Goal: Task Accomplishment & Management: Manage account settings

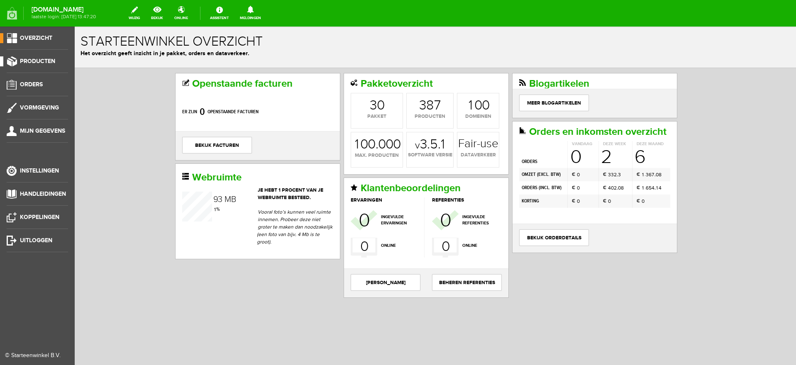
click at [25, 59] on span "Producten" at bounding box center [37, 61] width 35 height 7
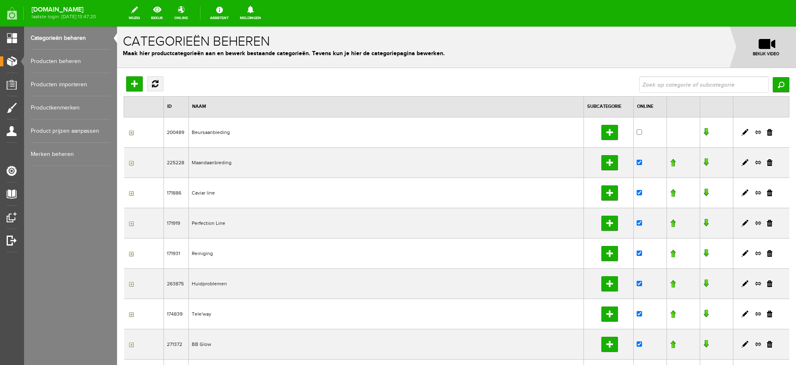
click at [64, 61] on link "Producten beheren" at bounding box center [71, 61] width 80 height 23
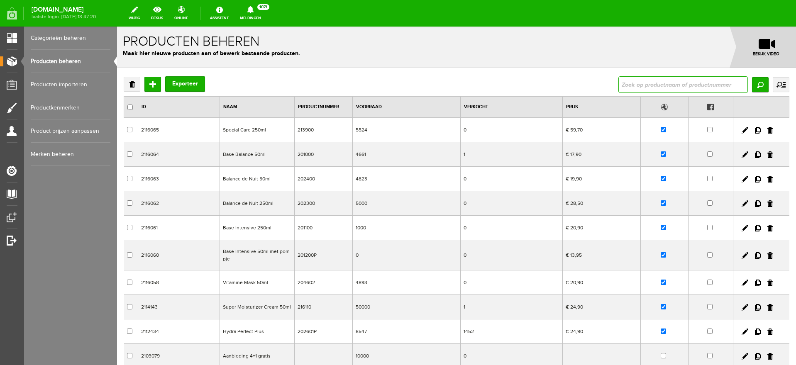
click at [650, 86] on input "text" at bounding box center [683, 84] width 130 height 17
type input "meta"
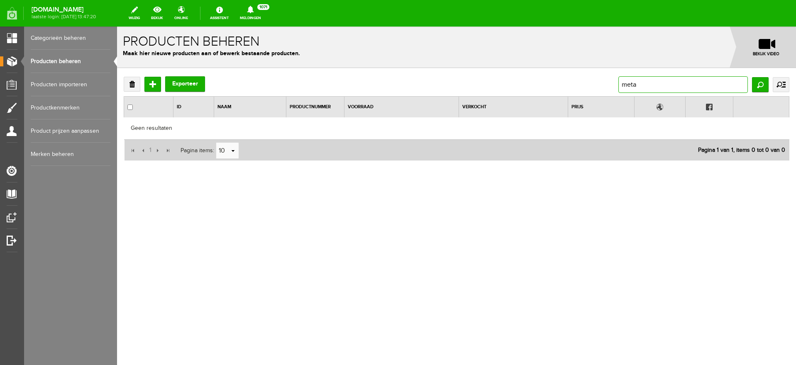
drag, startPoint x: 650, startPoint y: 86, endPoint x: 601, endPoint y: 95, distance: 49.3
click at [601, 95] on div "Verwijderen Toevoegen Exporteer meta Zoeken uitgebreid zoeken Categorie Beursaa…" at bounding box center [457, 118] width 666 height 85
type input "systeme"
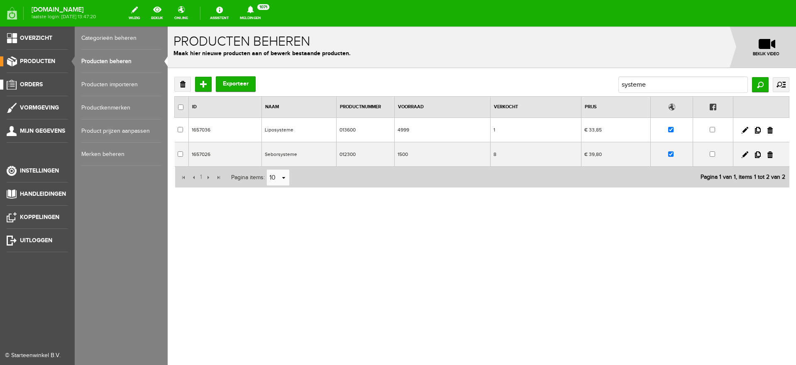
click at [32, 82] on span "Orders" at bounding box center [31, 84] width 23 height 7
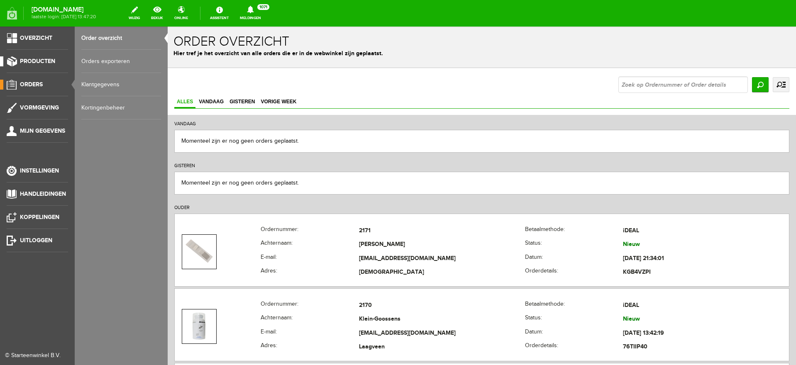
click at [31, 61] on span "Producten" at bounding box center [37, 61] width 35 height 7
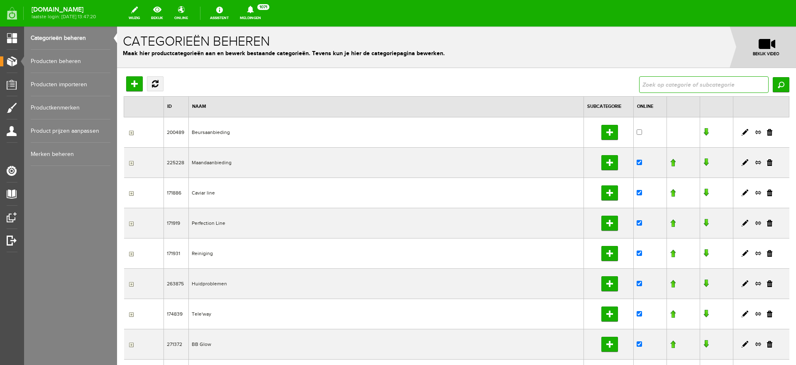
click at [662, 82] on input "text" at bounding box center [704, 84] width 130 height 17
click at [55, 62] on link "Producten beheren" at bounding box center [71, 61] width 80 height 23
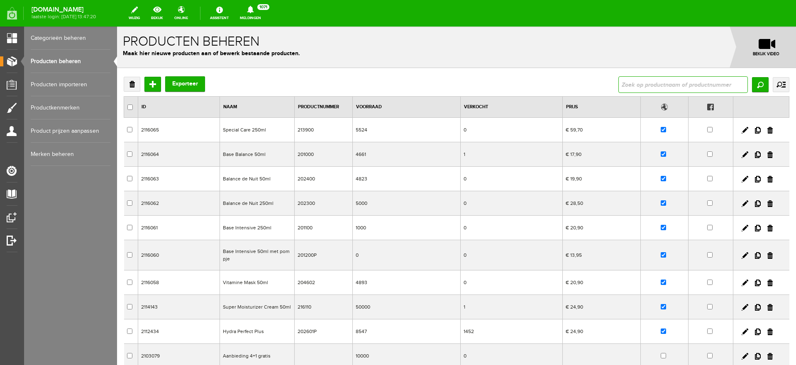
click at [633, 82] on input "text" at bounding box center [683, 84] width 130 height 17
type input "visage"
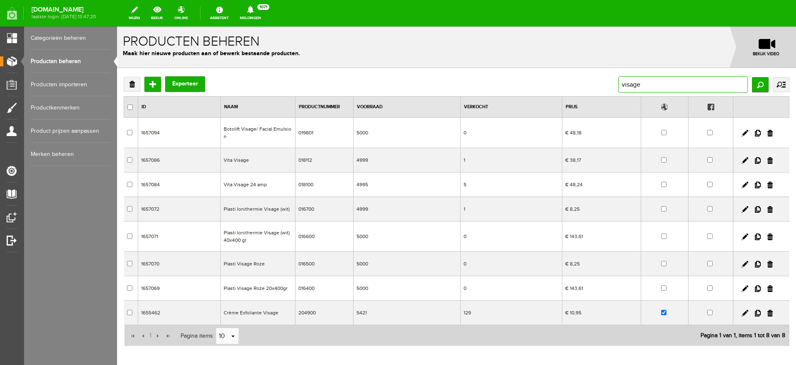
drag, startPoint x: 644, startPoint y: 83, endPoint x: 624, endPoint y: 87, distance: 20.6
click at [624, 87] on input "visage" at bounding box center [683, 84] width 130 height 17
type input "v"
type input "concen"
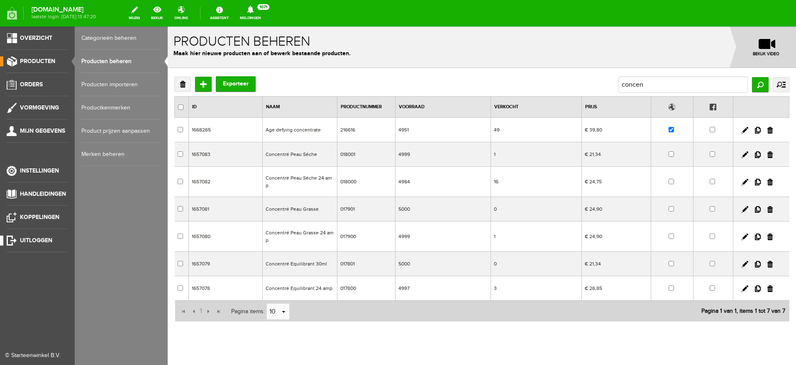
click at [37, 239] on span "Uitloggen" at bounding box center [36, 240] width 32 height 7
